Goal: Feedback & Contribution: Leave review/rating

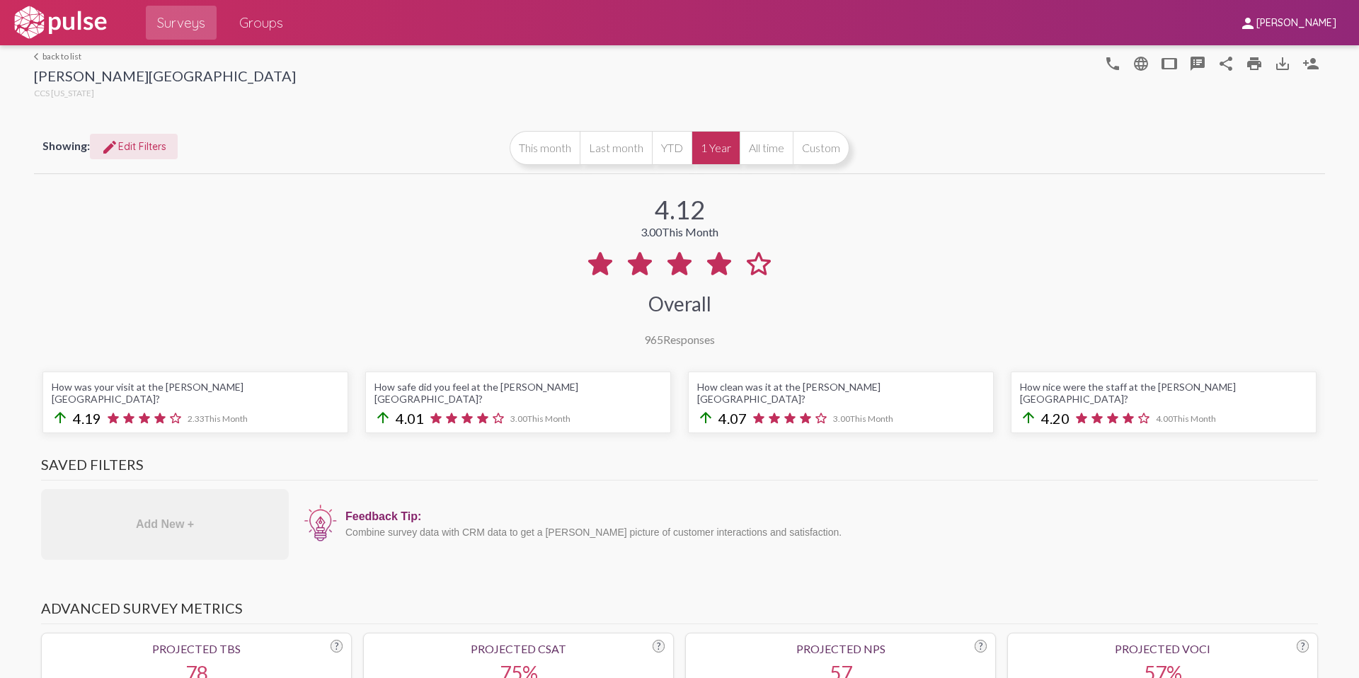
click at [156, 146] on span "edit Edit Filters" at bounding box center [133, 146] width 65 height 13
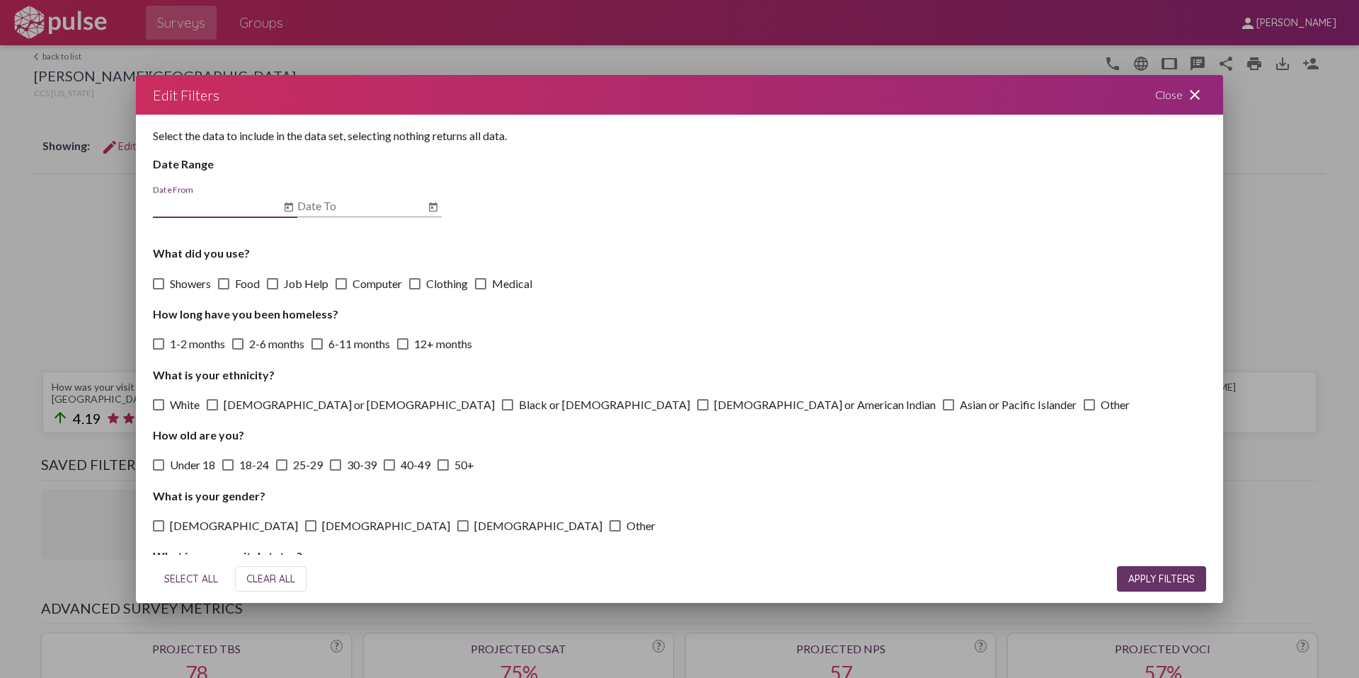
drag, startPoint x: 1180, startPoint y: 88, endPoint x: 938, endPoint y: 206, distance: 268.4
click at [1180, 88] on div "Close close" at bounding box center [1180, 95] width 85 height 40
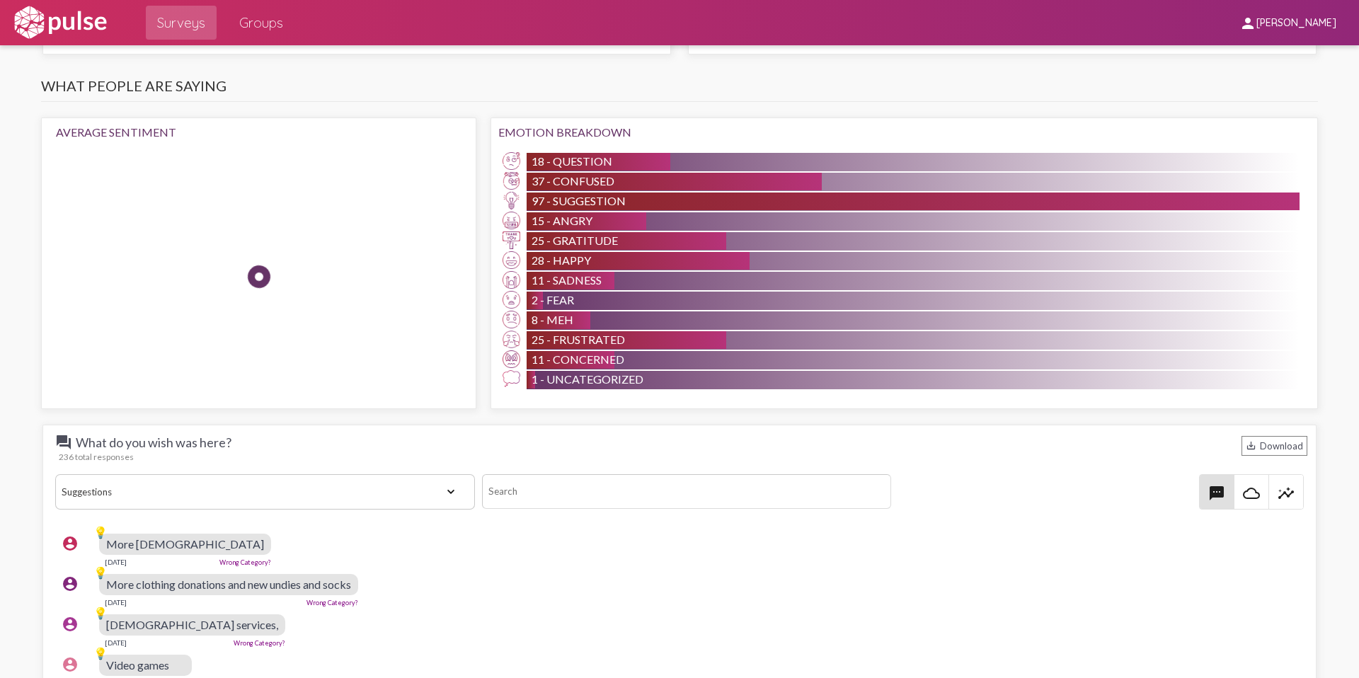
scroll to position [1383, 0]
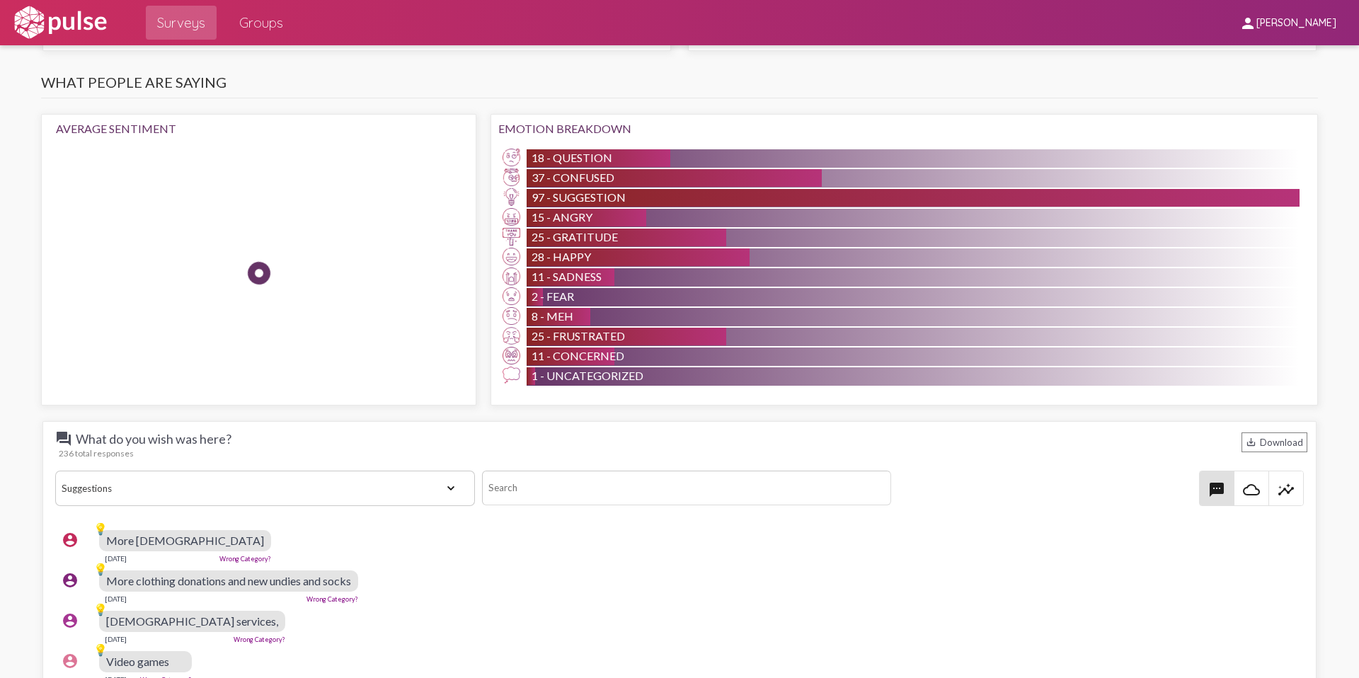
click at [294, 476] on select "View All Positive Neutral Negative Happy Meh Suggestions Angry Disgust Sadness …" at bounding box center [265, 488] width 420 height 35
click at [55, 471] on select "View All Positive Neutral Negative Happy Meh Suggestions Angry Disgust Sadness …" at bounding box center [265, 488] width 420 height 35
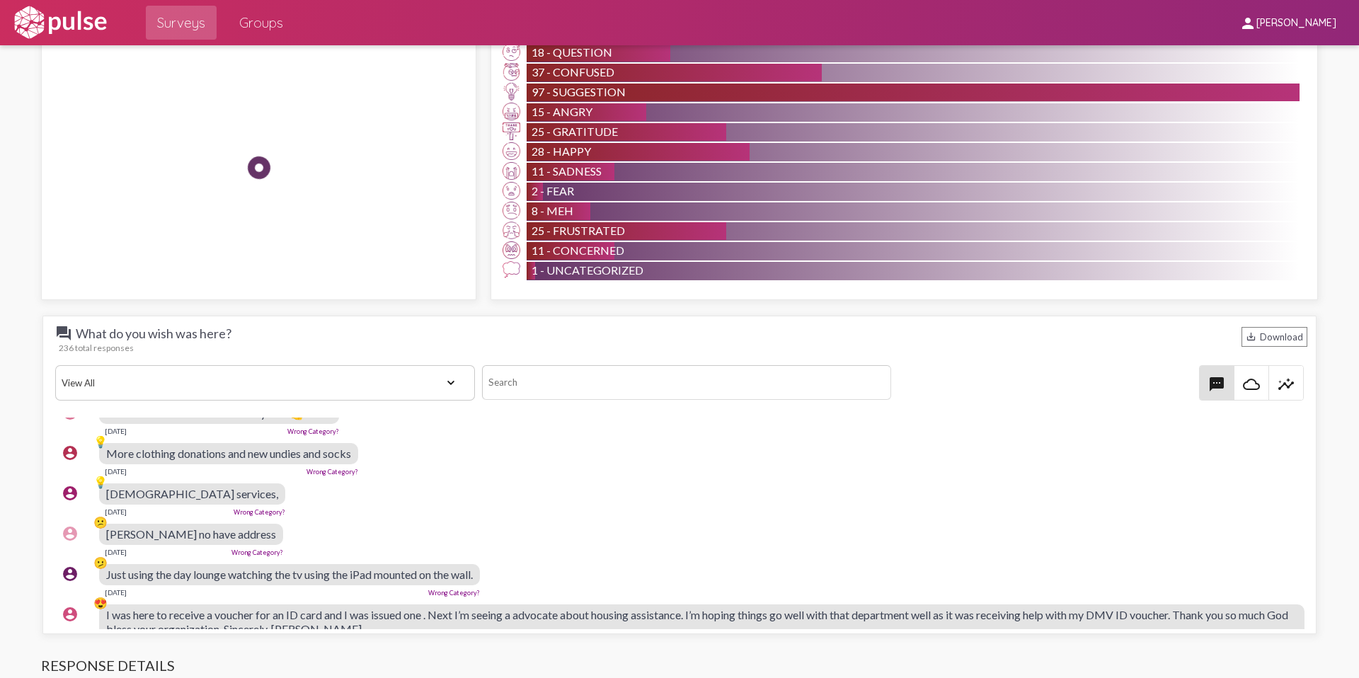
scroll to position [146, 0]
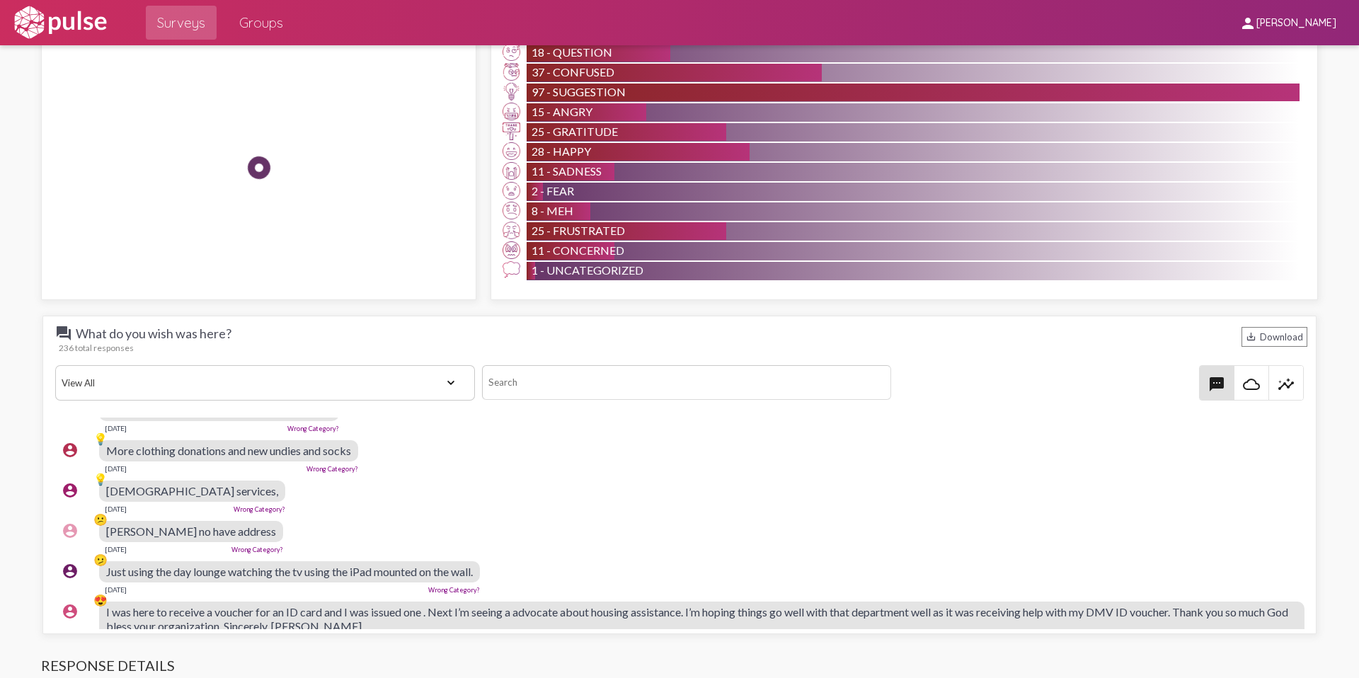
click at [245, 377] on select "View All Positive Neutral Negative Happy Meh Suggestions Angry Disgust Sadness …" at bounding box center [265, 382] width 420 height 35
select select "Suggestion"
click at [55, 365] on select "View All Positive Neutral Negative Happy Meh Suggestions Angry Disgust Sadness …" at bounding box center [265, 382] width 420 height 35
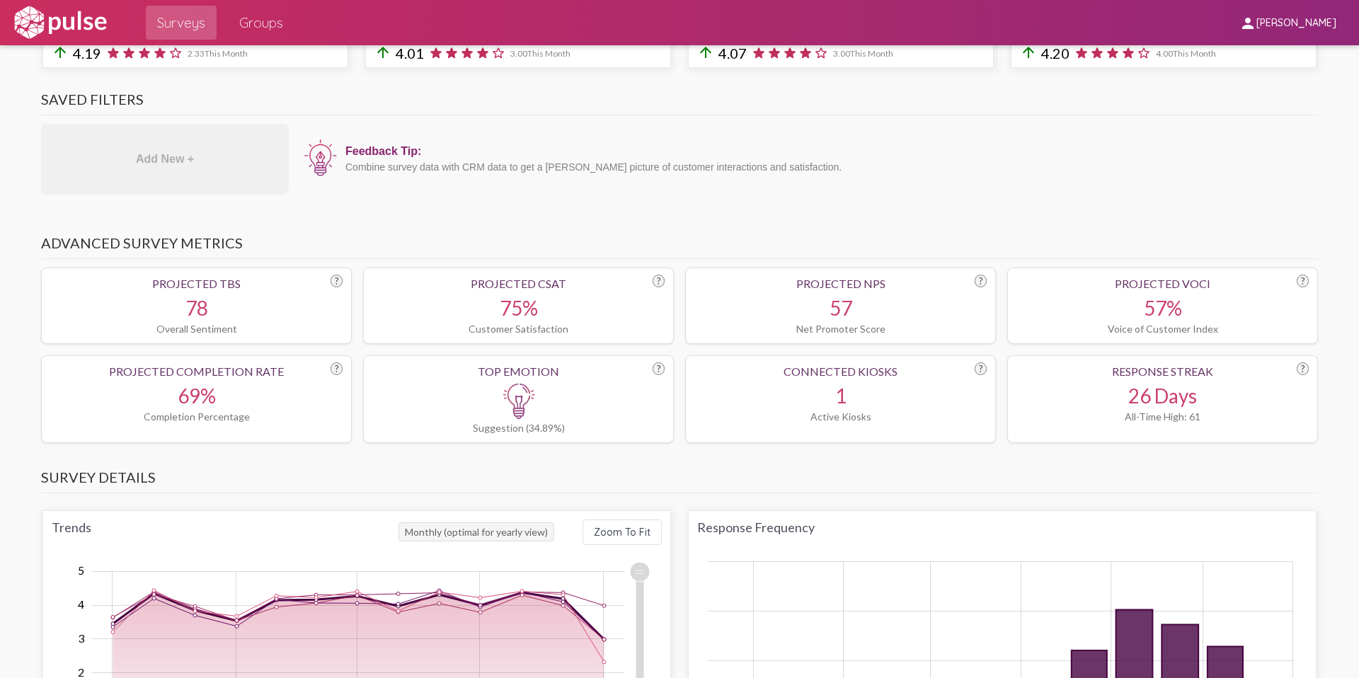
scroll to position [0, 0]
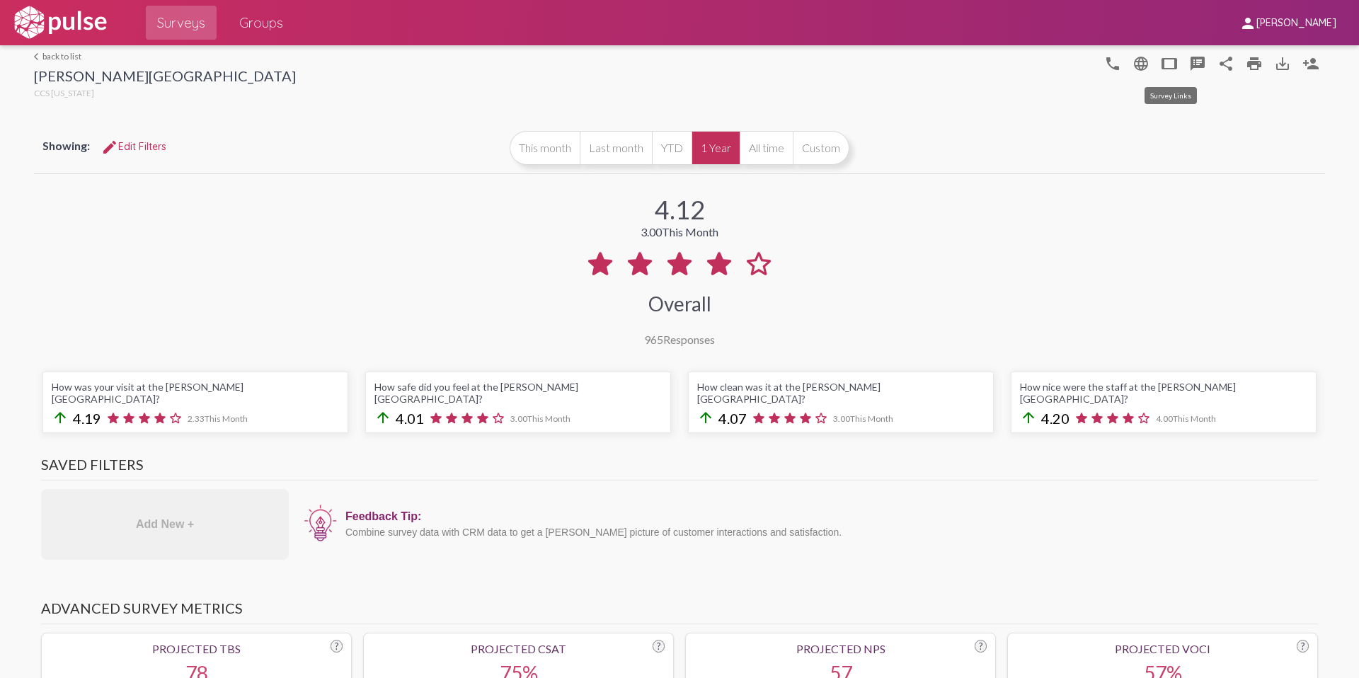
click at [1169, 59] on mat-icon "tablet" at bounding box center [1168, 63] width 17 height 17
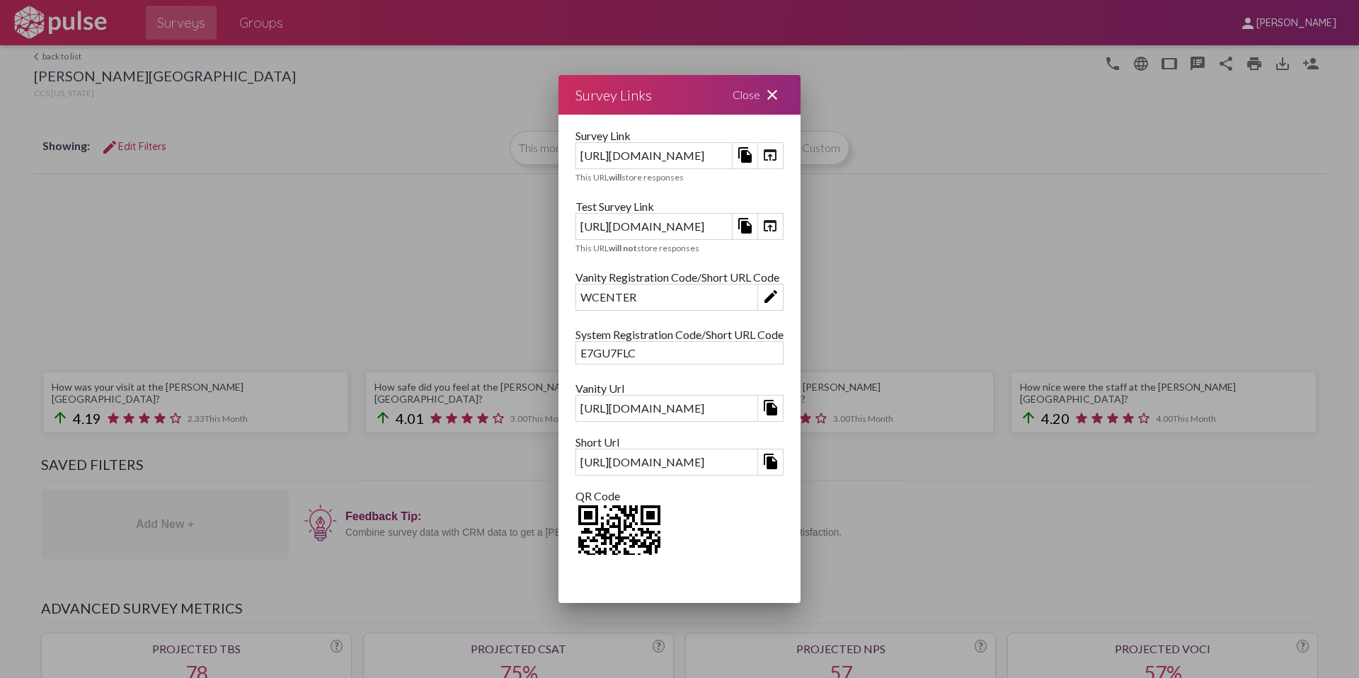
click at [781, 93] on mat-icon "close" at bounding box center [772, 94] width 17 height 17
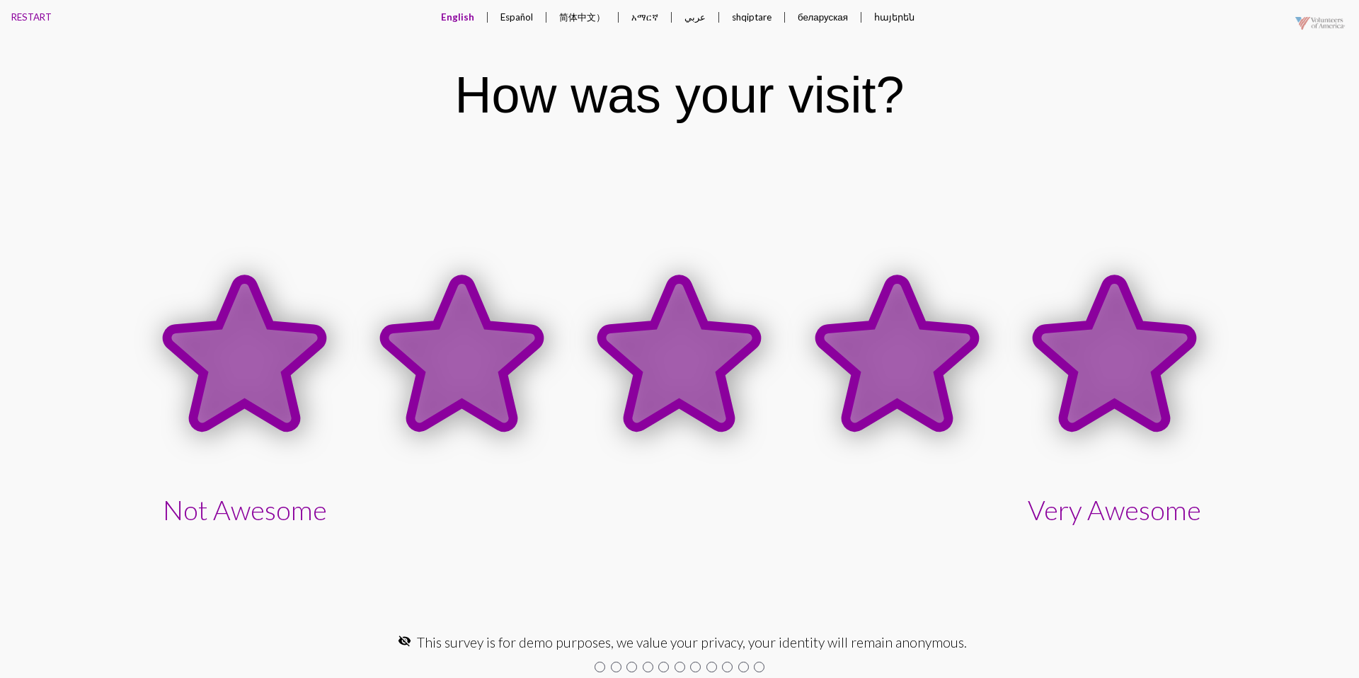
click at [1095, 324] on icon at bounding box center [1114, 353] width 155 height 148
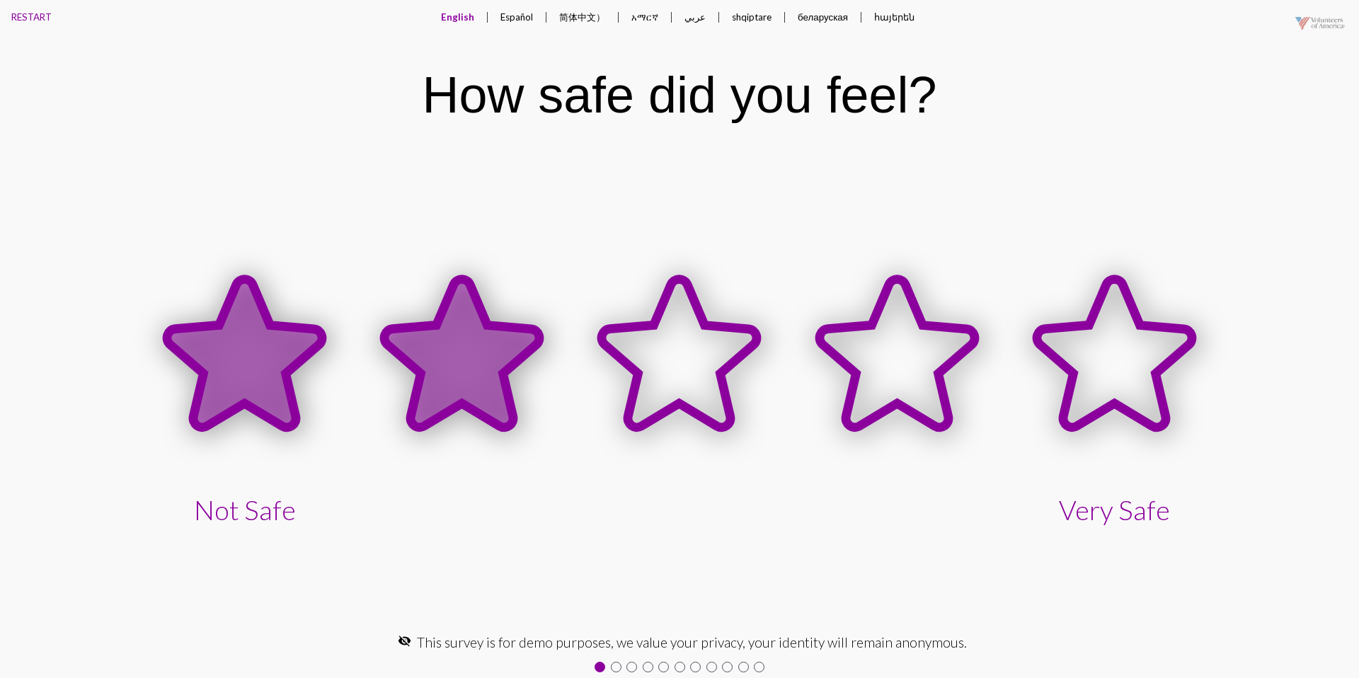
click at [456, 336] on icon at bounding box center [461, 353] width 155 height 148
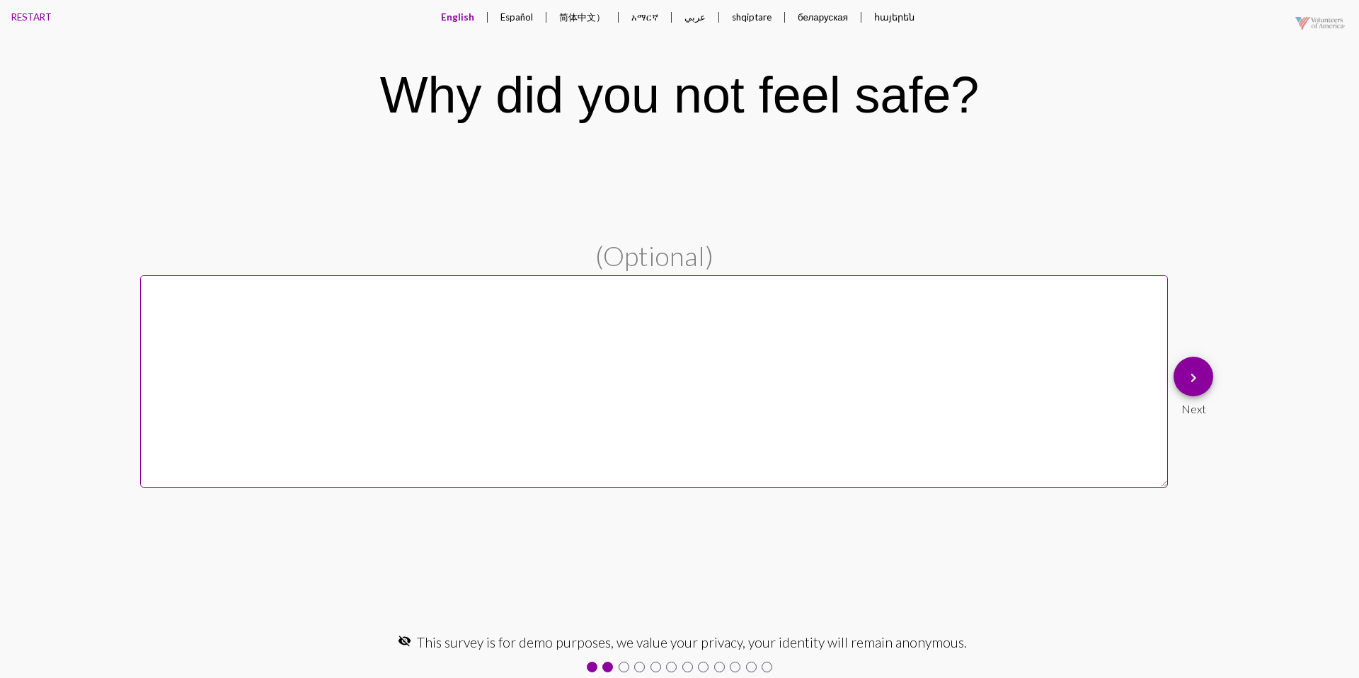
click at [1200, 379] on mat-icon "keyboard_arrow_right" at bounding box center [1193, 377] width 17 height 17
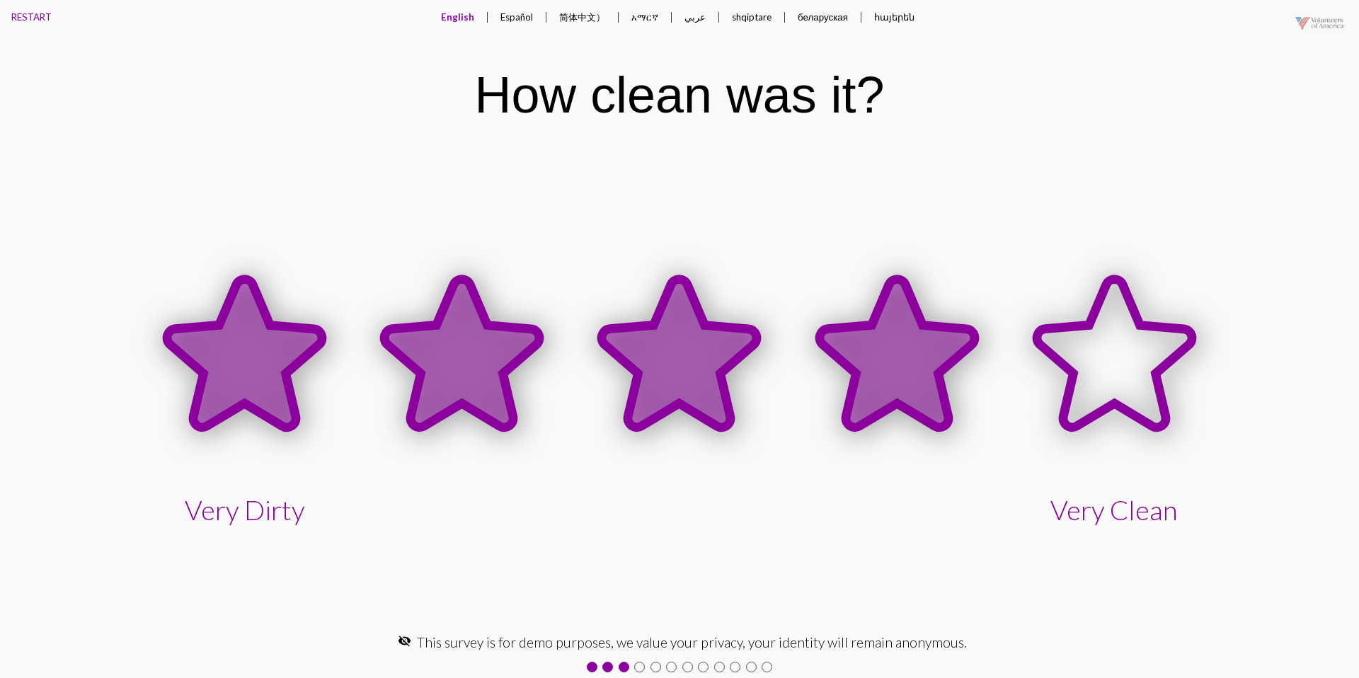
click at [899, 342] on icon at bounding box center [896, 353] width 155 height 148
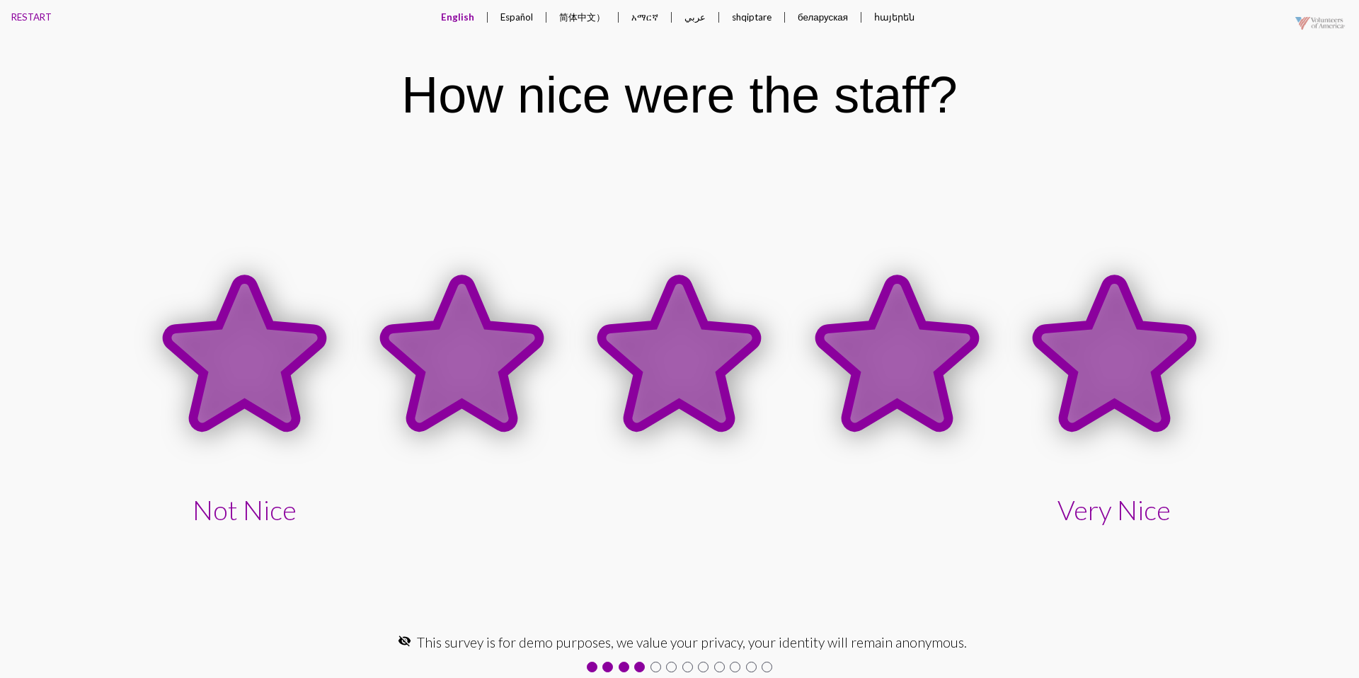
click at [1080, 342] on icon at bounding box center [1114, 353] width 155 height 148
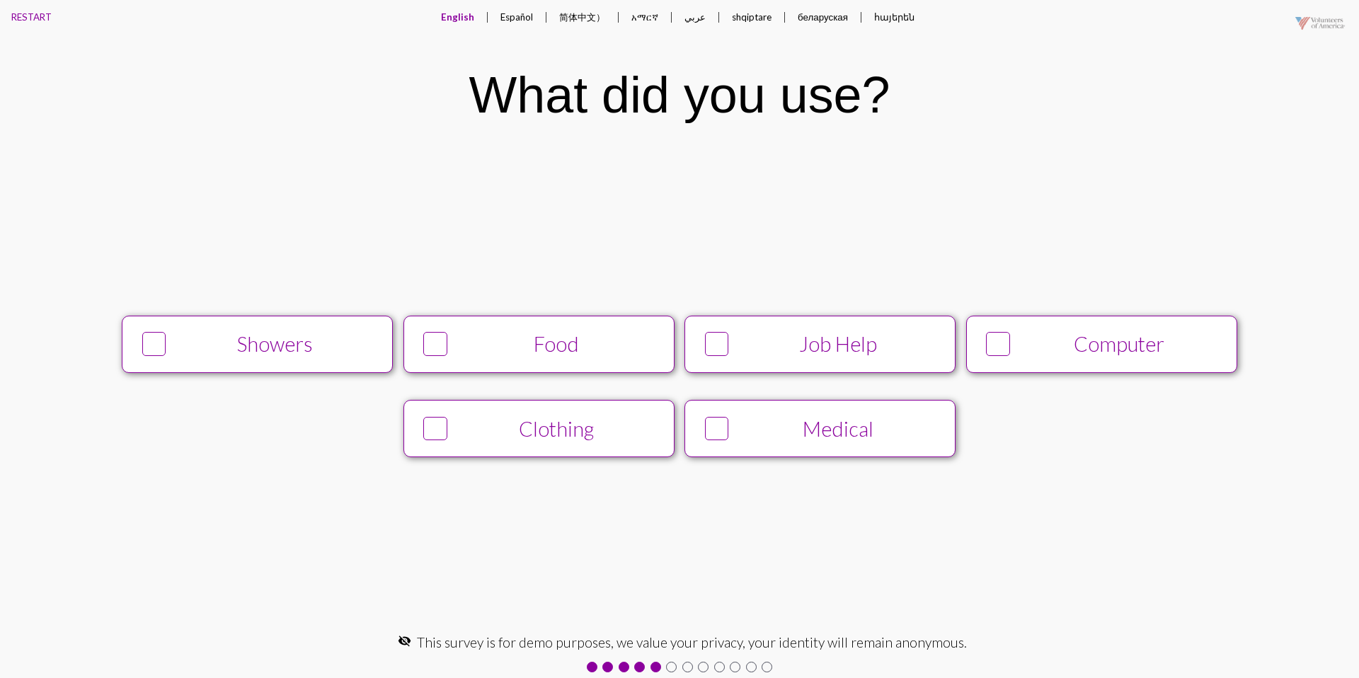
click at [313, 333] on div "Showers" at bounding box center [275, 344] width 207 height 24
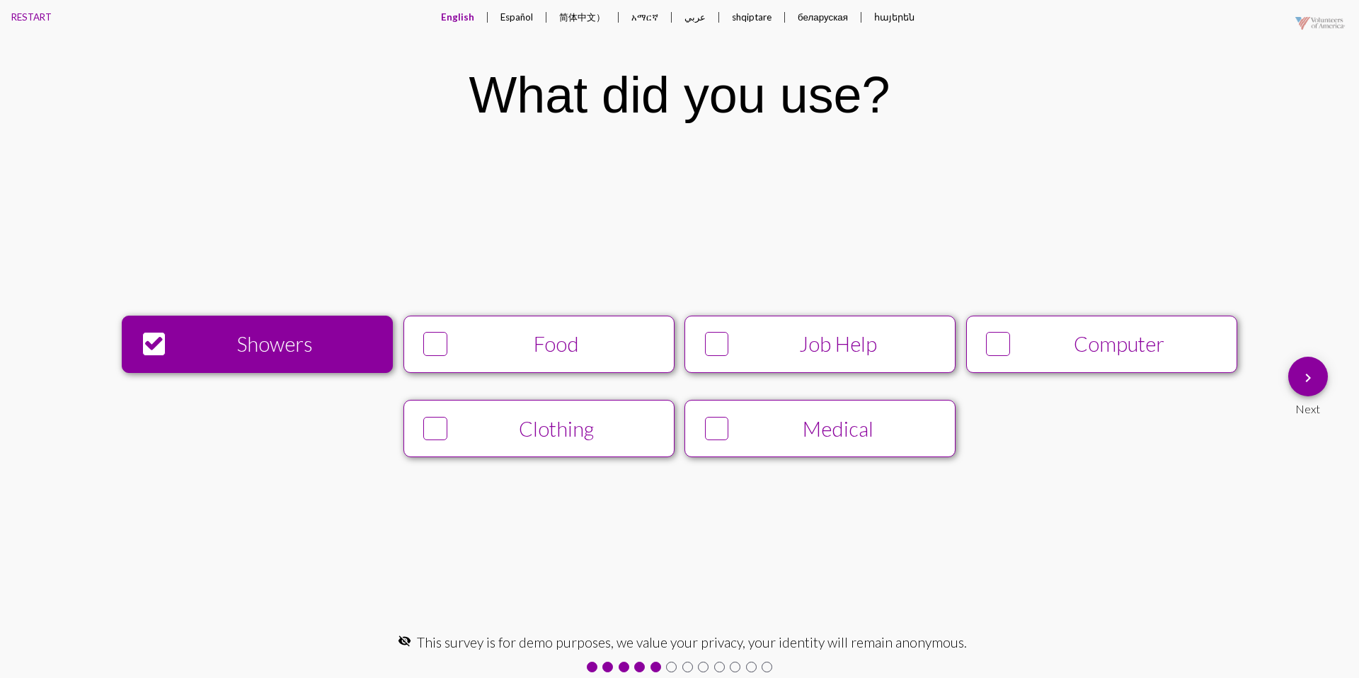
click at [762, 347] on div "Job Help" at bounding box center [838, 344] width 207 height 24
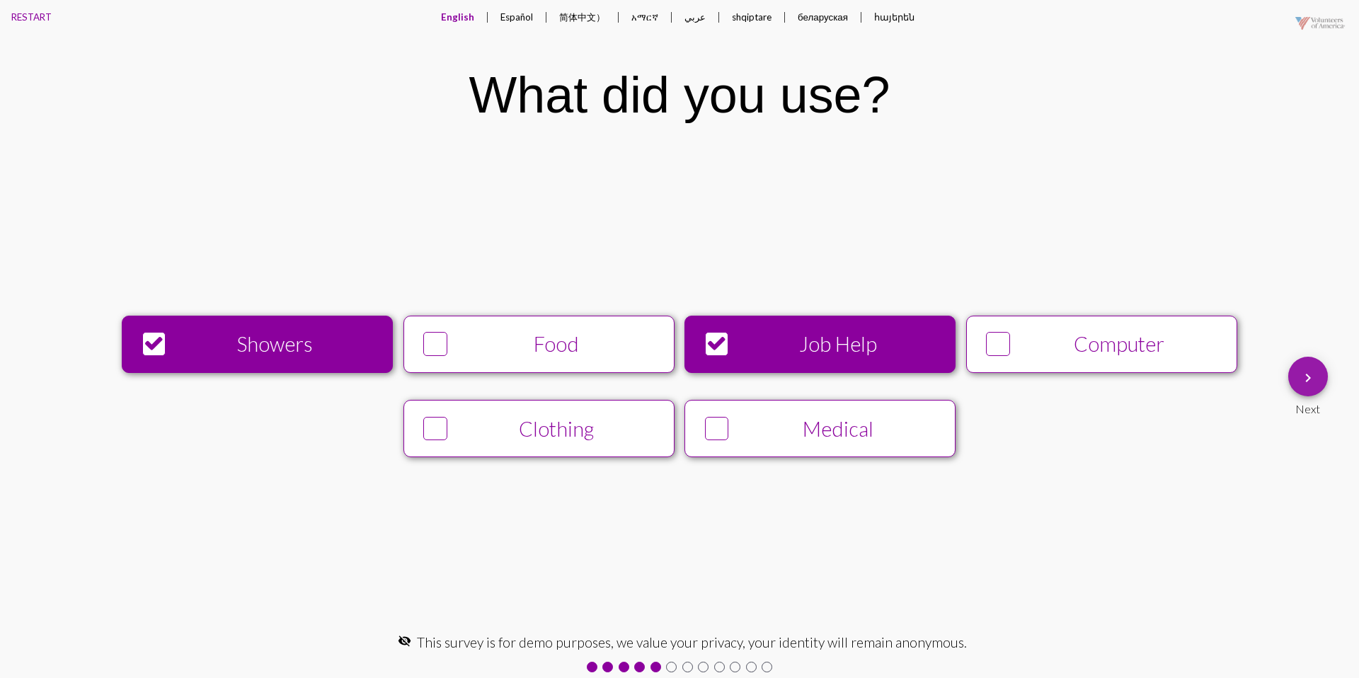
click at [1310, 369] on mat-icon "keyboard_arrow_right" at bounding box center [1307, 377] width 17 height 17
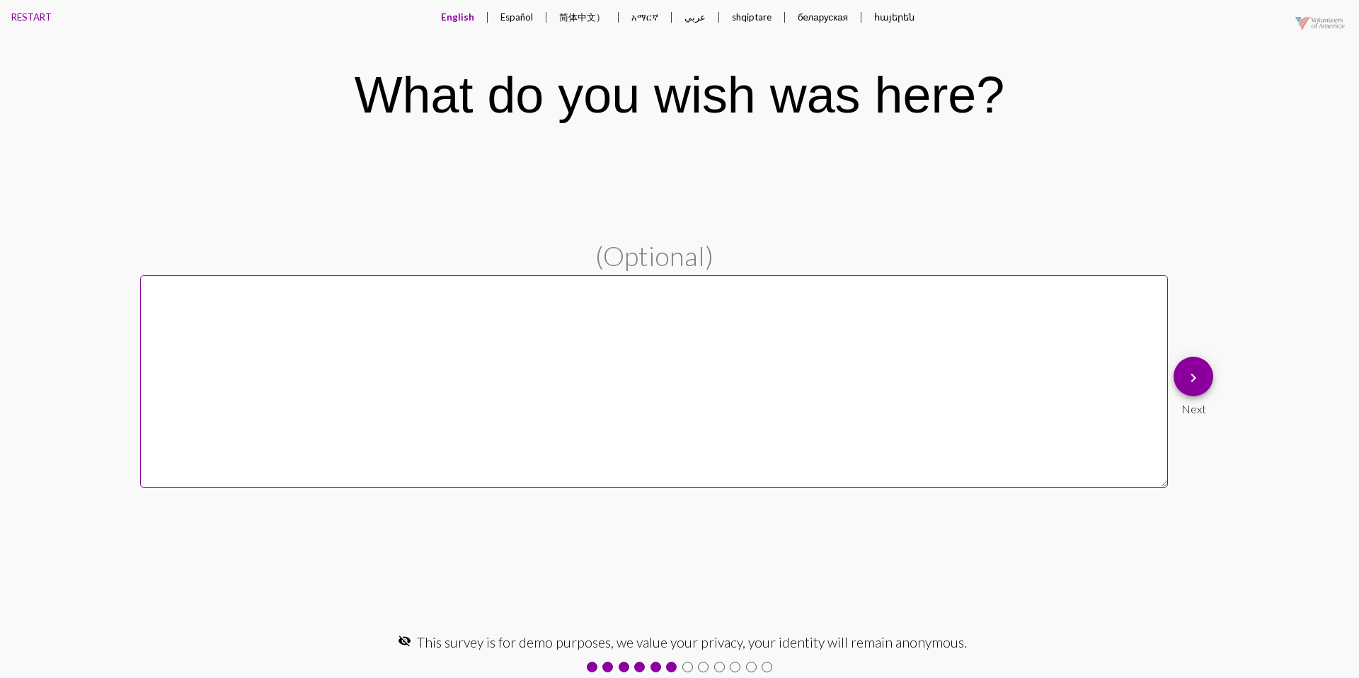
click at [513, 18] on button "Español" at bounding box center [516, 17] width 55 height 34
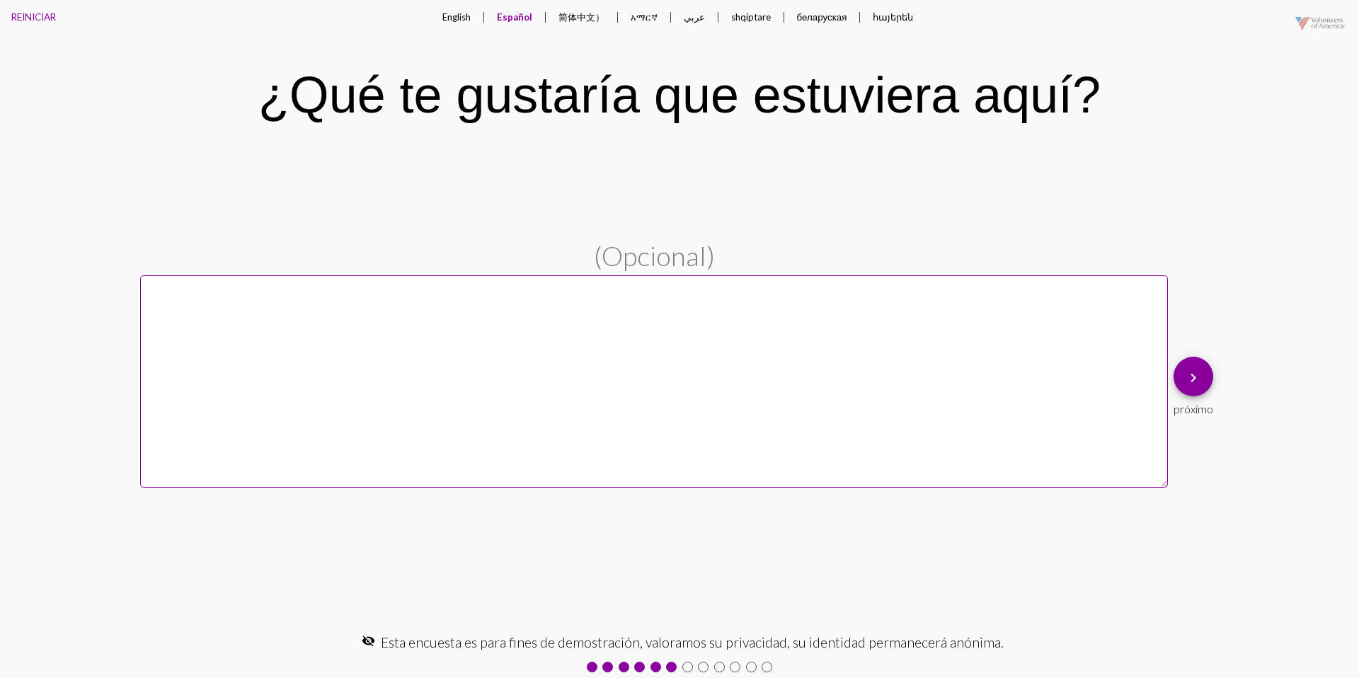
click at [445, 17] on button "English" at bounding box center [456, 17] width 51 height 34
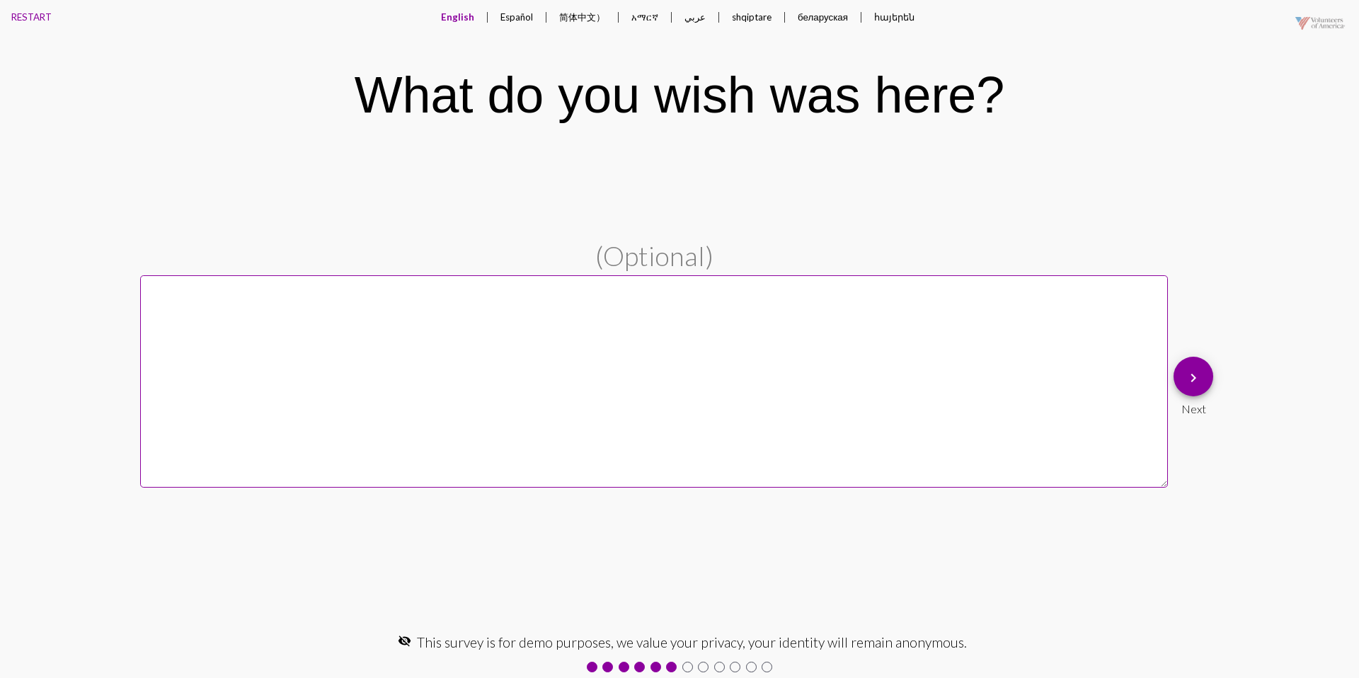
click at [1185, 382] on mat-icon "keyboard_arrow_right" at bounding box center [1193, 377] width 17 height 17
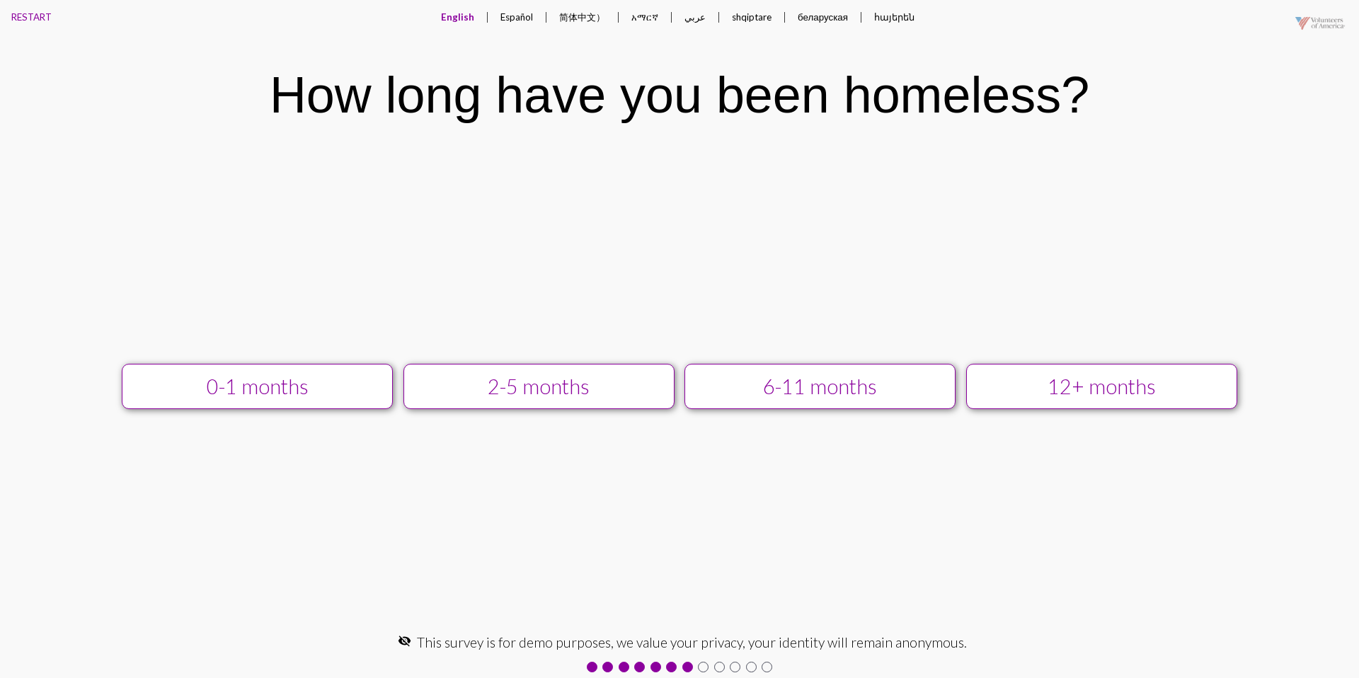
click at [1032, 377] on div "12+ months" at bounding box center [1101, 386] width 243 height 24
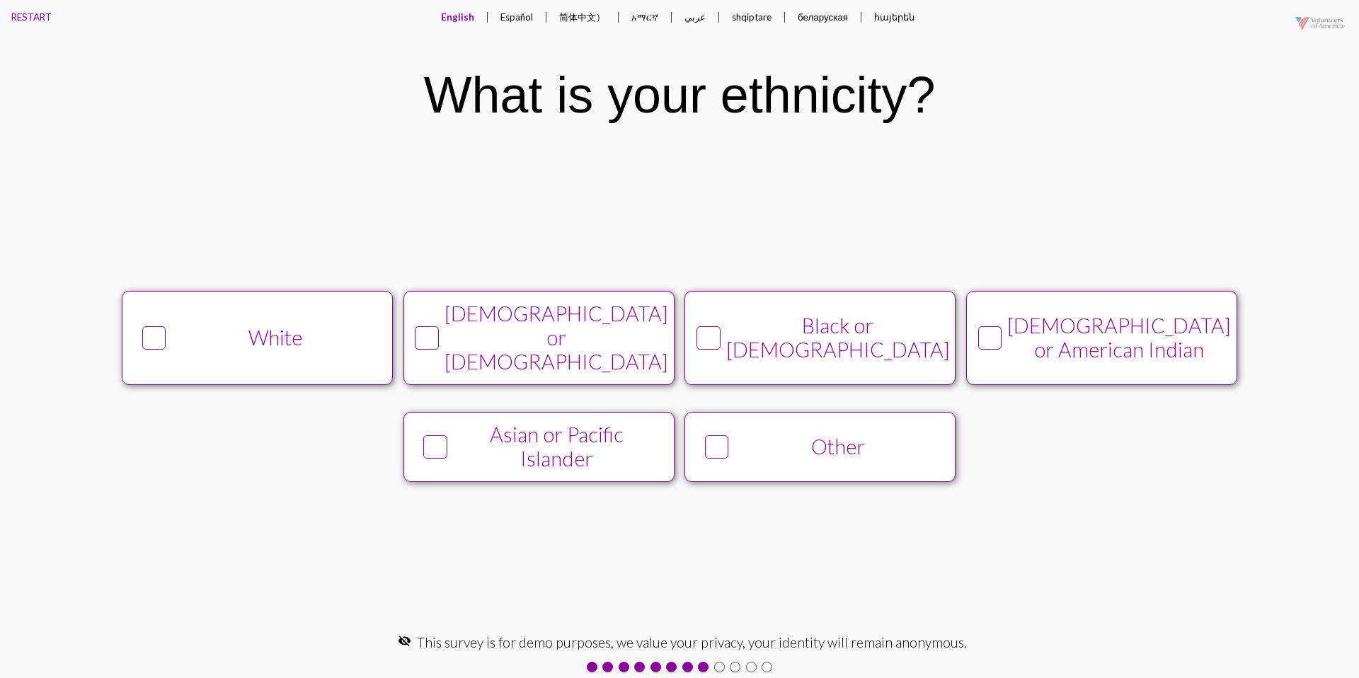
click at [250, 338] on div "White" at bounding box center [275, 338] width 207 height 24
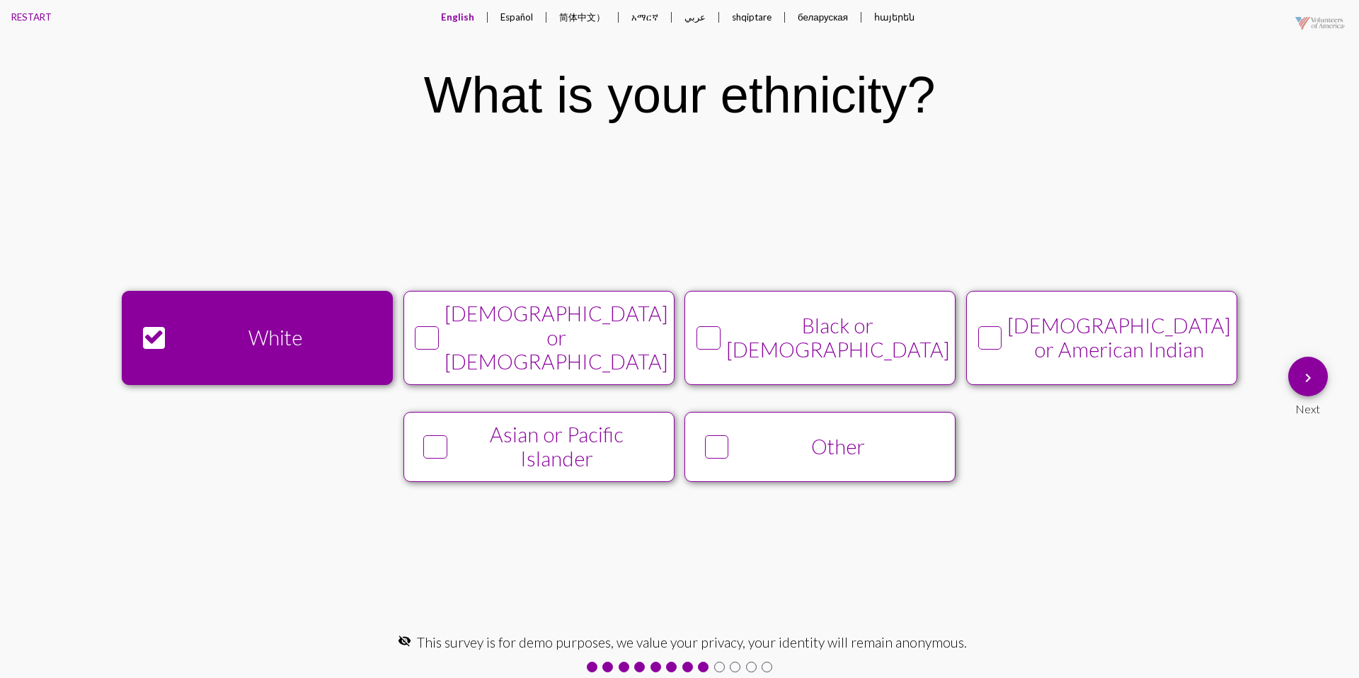
click at [1291, 370] on button "keyboard_arrow_right" at bounding box center [1308, 377] width 40 height 40
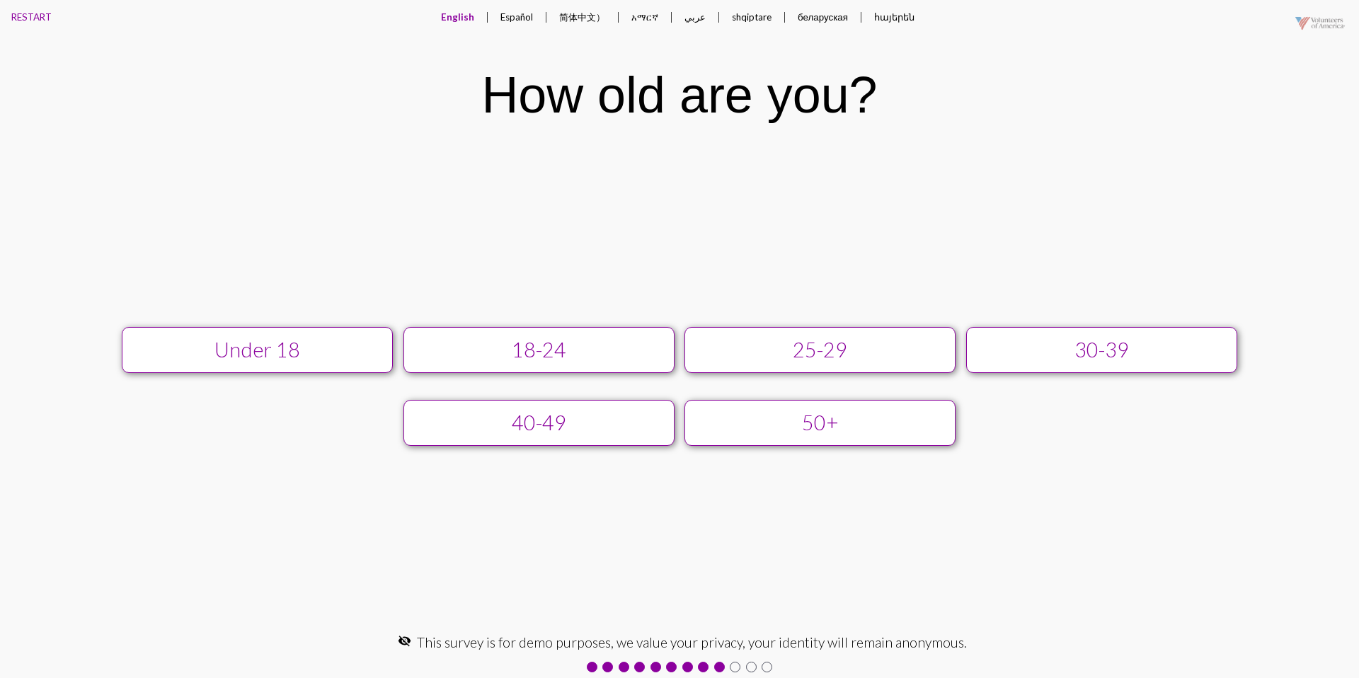
click at [779, 364] on button "25-29" at bounding box center [819, 350] width 271 height 46
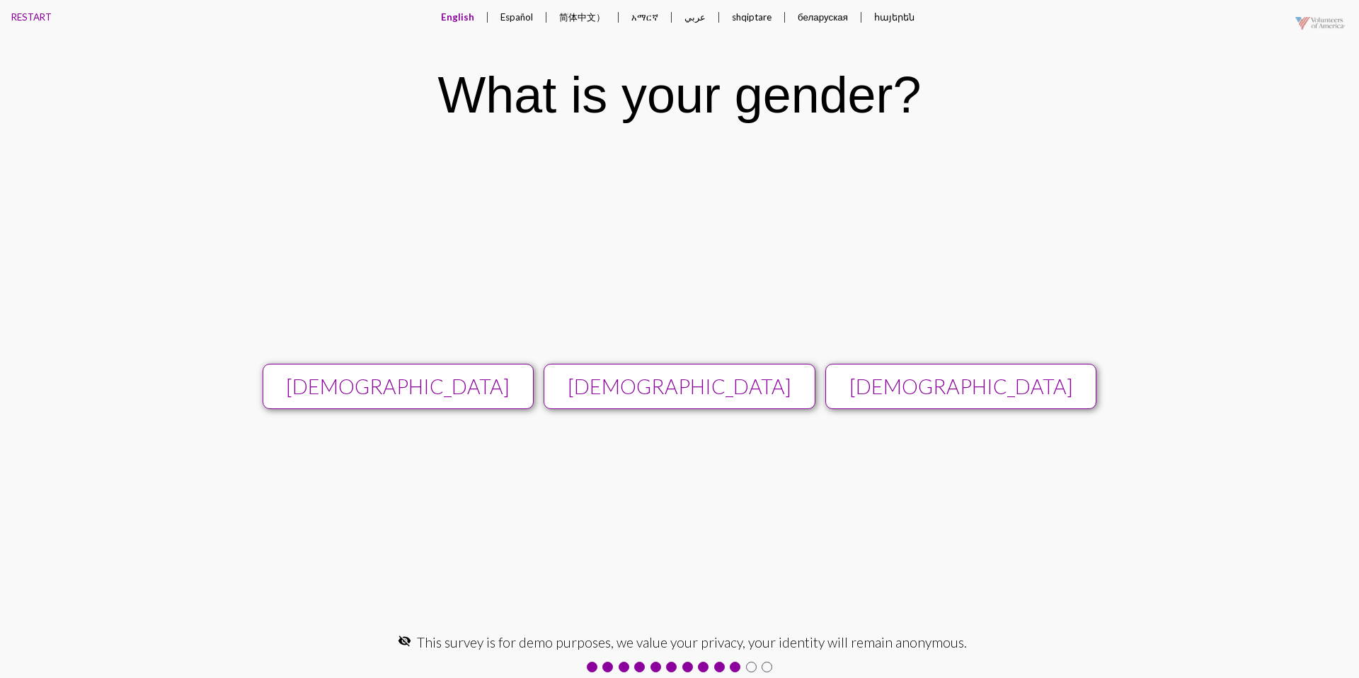
click at [705, 376] on div "[DEMOGRAPHIC_DATA]" at bounding box center [679, 386] width 243 height 24
